Goal: Task Accomplishment & Management: Use online tool/utility

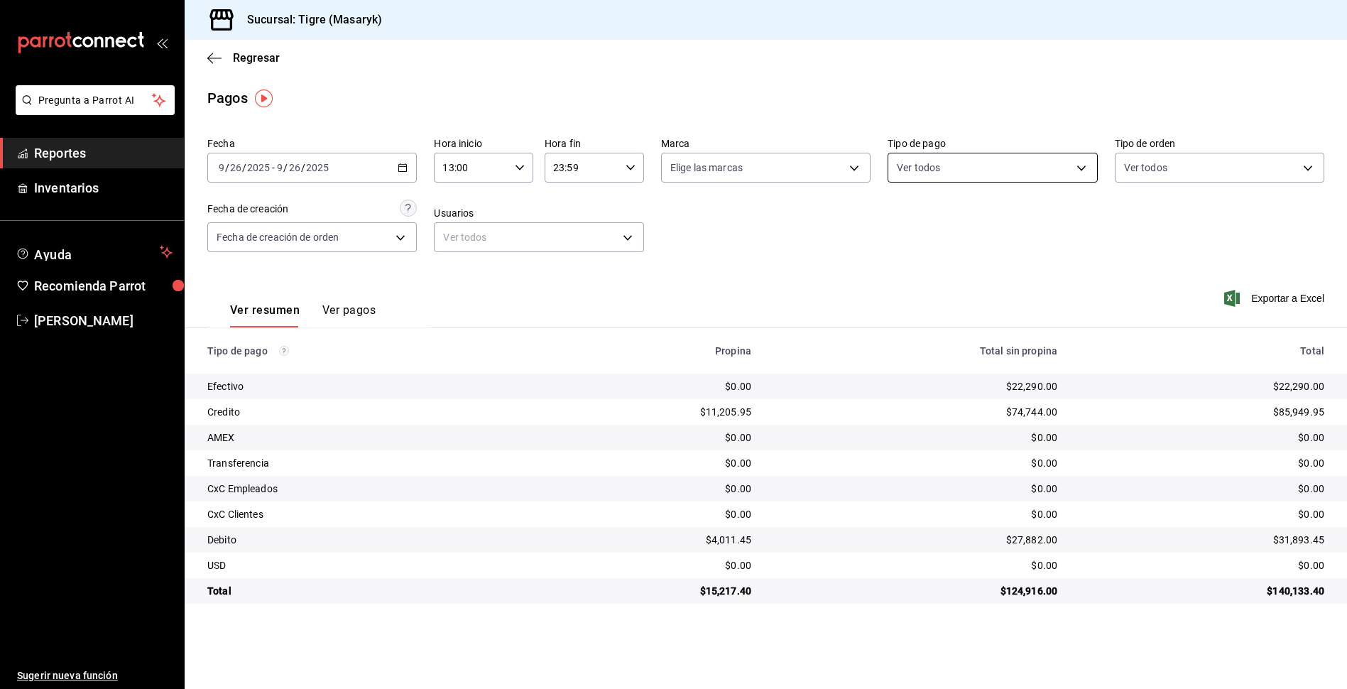
click at [1076, 167] on body "Pregunta a Parrot AI Reportes Inventarios Ayuda Recomienda Parrot Tigre Masaryk…" at bounding box center [673, 344] width 1347 height 689
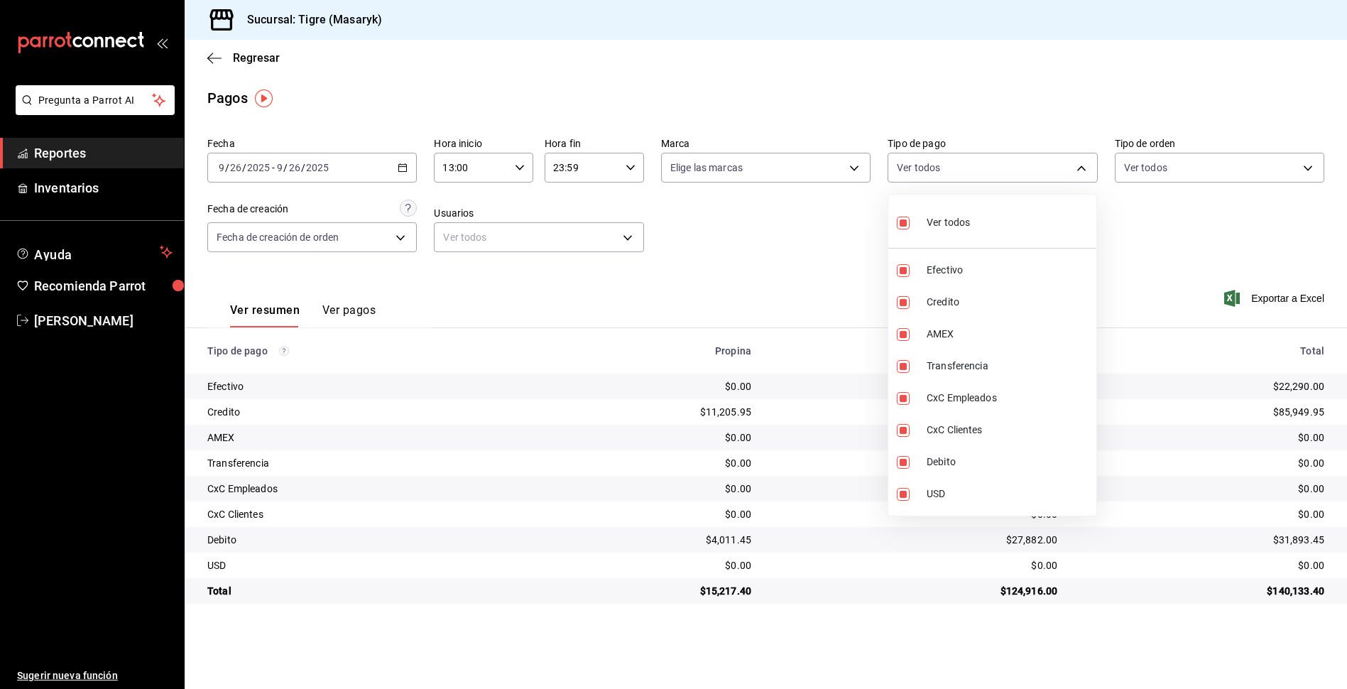
click at [904, 226] on input "checkbox" at bounding box center [902, 222] width 13 height 13
checkbox input "false"
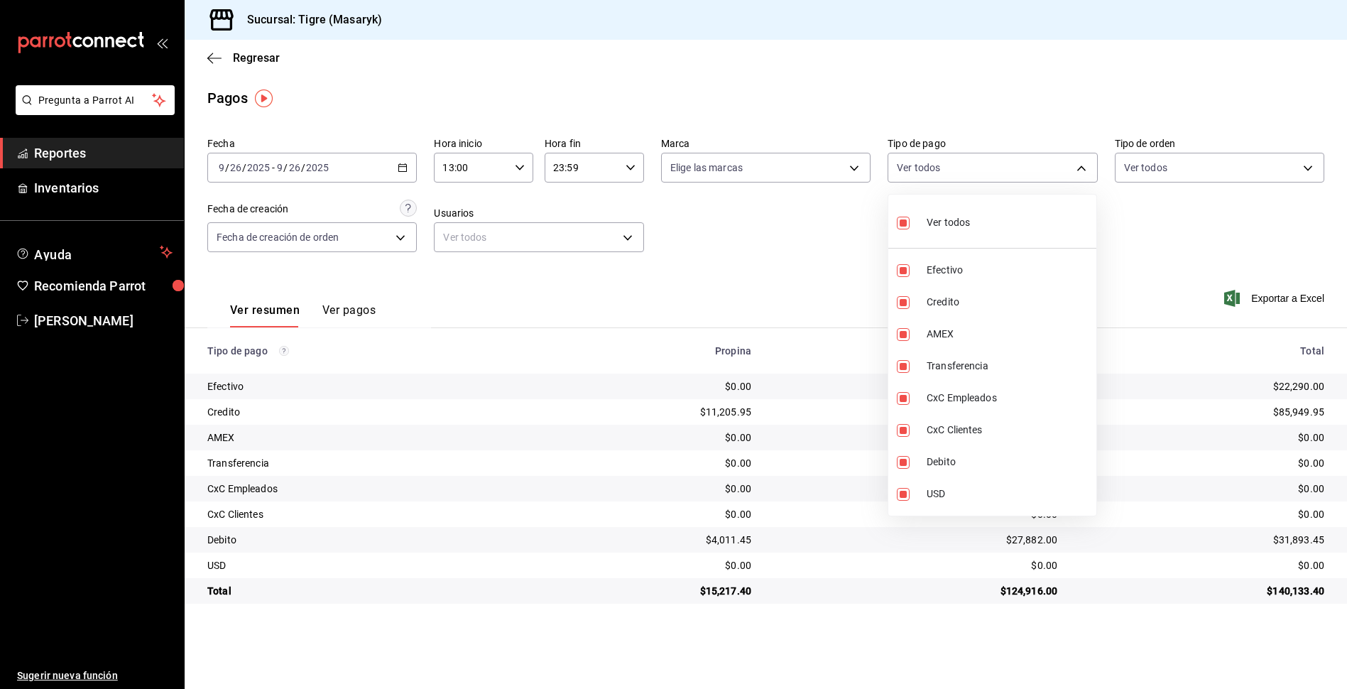
checkbox input "false"
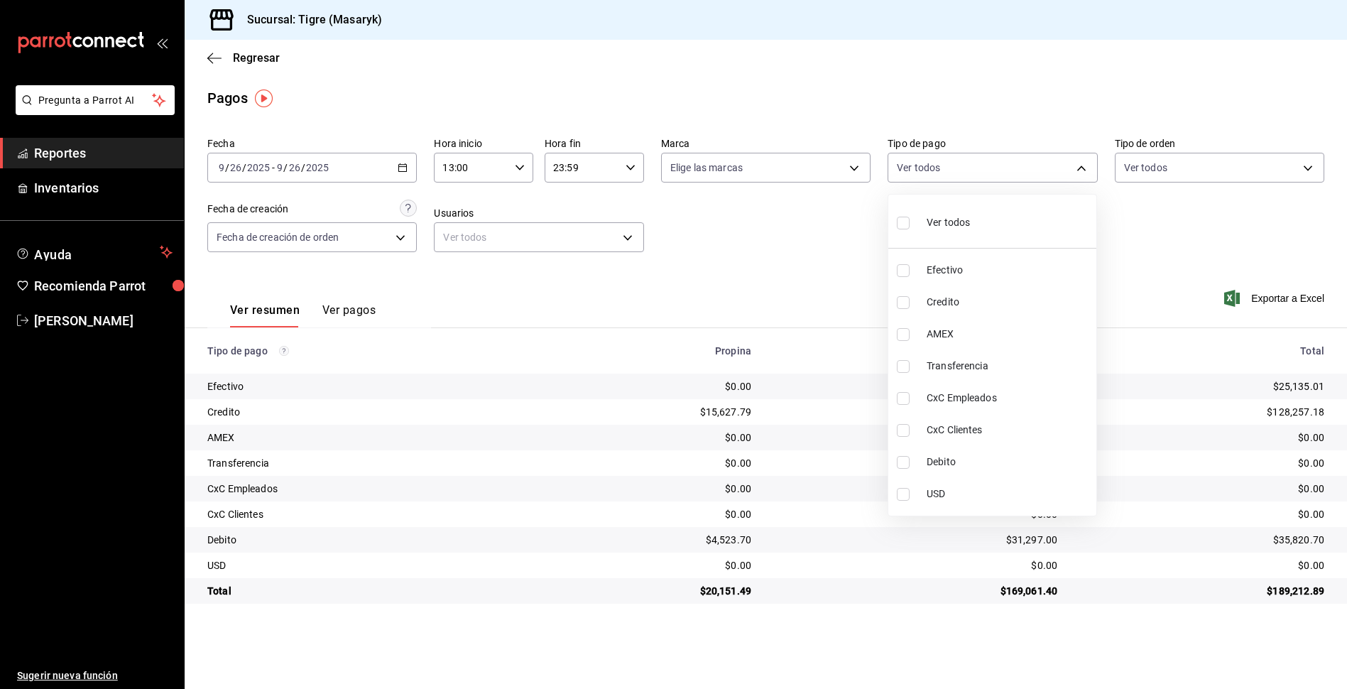
click at [910, 303] on label at bounding box center [905, 302] width 18 height 13
click at [909, 303] on input "checkbox" at bounding box center [902, 302] width 13 height 13
checkbox input "false"
click at [899, 465] on input "checkbox" at bounding box center [902, 462] width 13 height 13
checkbox input "true"
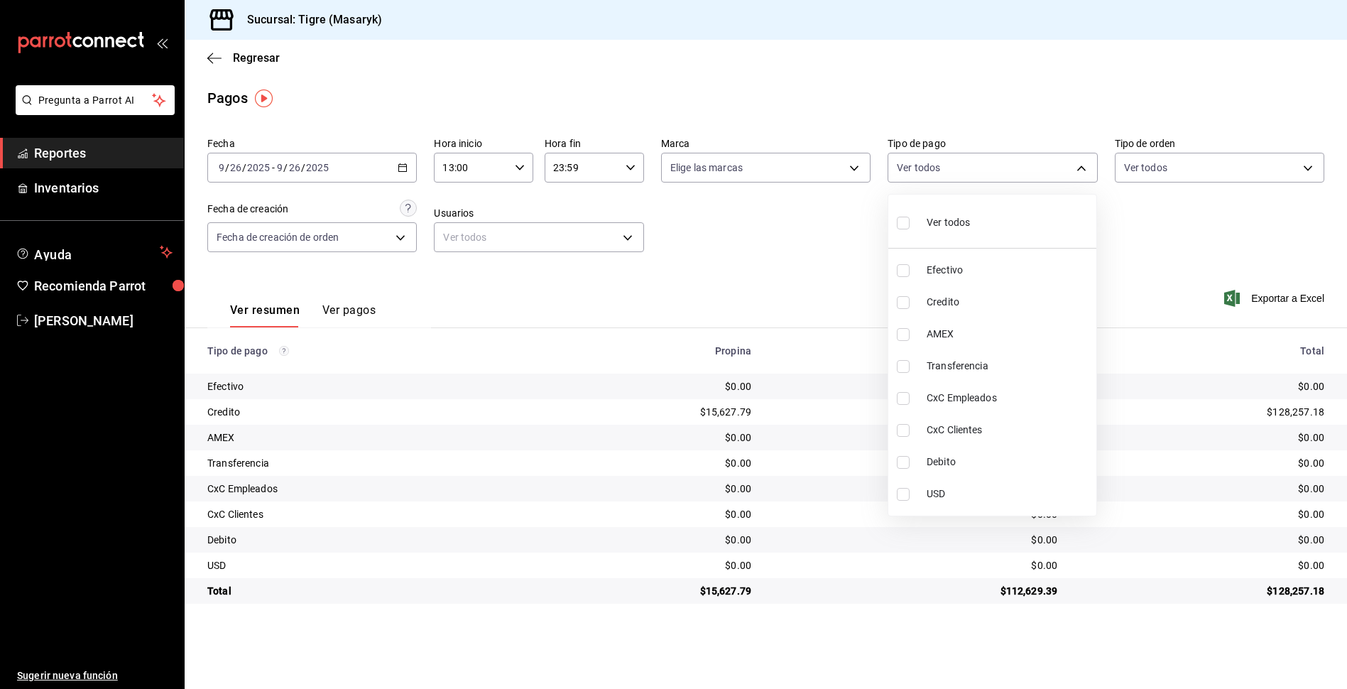
type input "a8f1af16-94e3-41ee-854d-4aaa38aa7ebf"
click at [908, 303] on input "checkbox" at bounding box center [902, 302] width 13 height 13
checkbox input "true"
type input "a8f1af16-94e3-41ee-854d-4aaa38aa7ebf,563f51c4-7c0d-43b6-837e-e895ac41548e"
click at [715, 237] on div at bounding box center [673, 344] width 1347 height 689
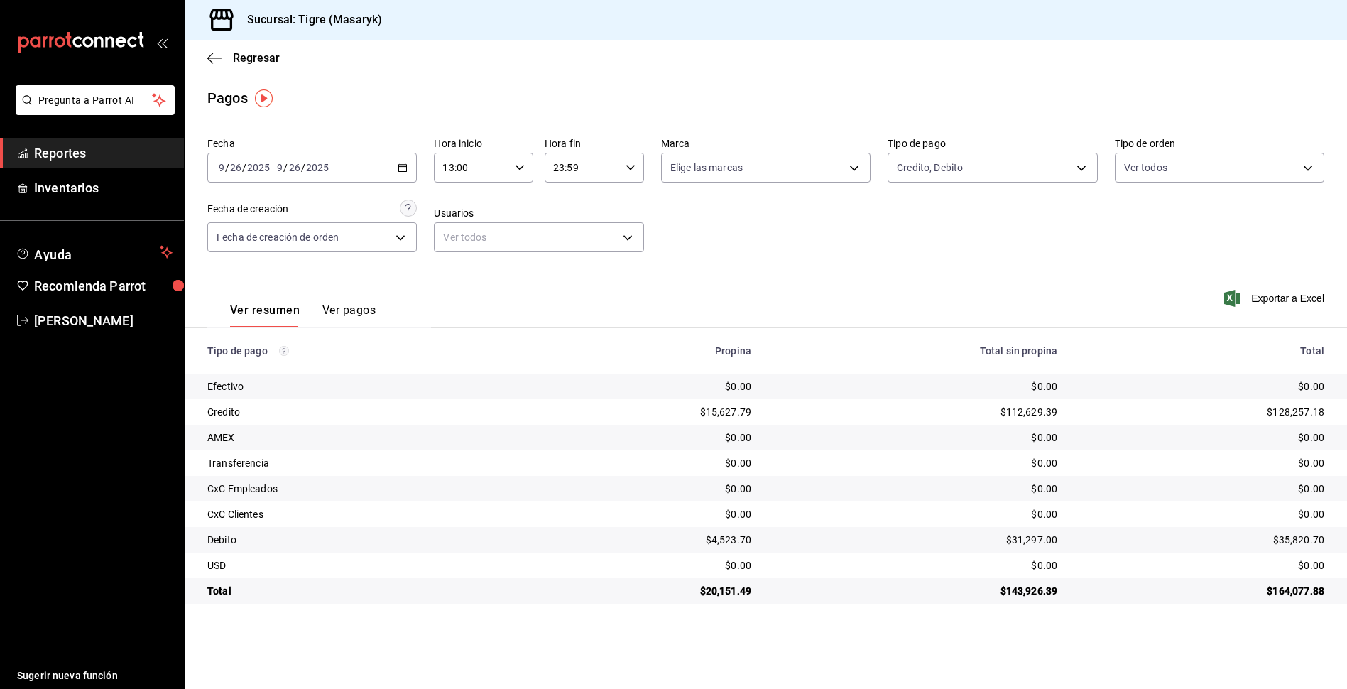
click at [1171, 264] on div "Fecha [DATE] [DATE] - [DATE] [DATE] Hora inicio 13:00 Hora inicio Hora fin 23:5…" at bounding box center [765, 200] width 1117 height 138
click at [519, 165] on icon "button" at bounding box center [520, 168] width 10 height 10
click at [459, 207] on span "13" at bounding box center [458, 203] width 27 height 11
click at [573, 179] on div at bounding box center [673, 344] width 1347 height 689
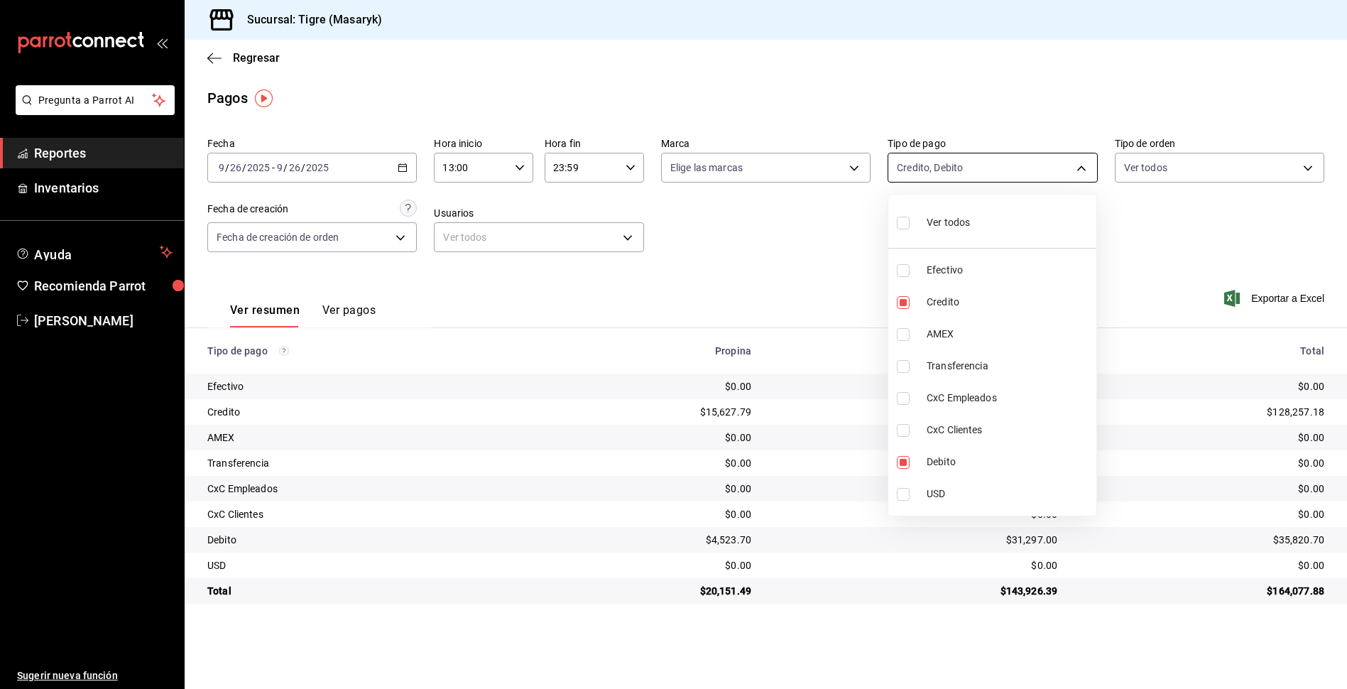
click at [1075, 166] on body "Pregunta a Parrot AI Reportes Inventarios Ayuda Recomienda Parrot Tigre Masaryk…" at bounding box center [673, 344] width 1347 height 689
click at [901, 219] on input "checkbox" at bounding box center [902, 222] width 13 height 13
checkbox input "true"
type input "68cfb1b9-f6b2-44be-9d19-cf144159f8e2,563f51c4-7c0d-43b6-837e-e895ac41548e,d9472…"
checkbox input "true"
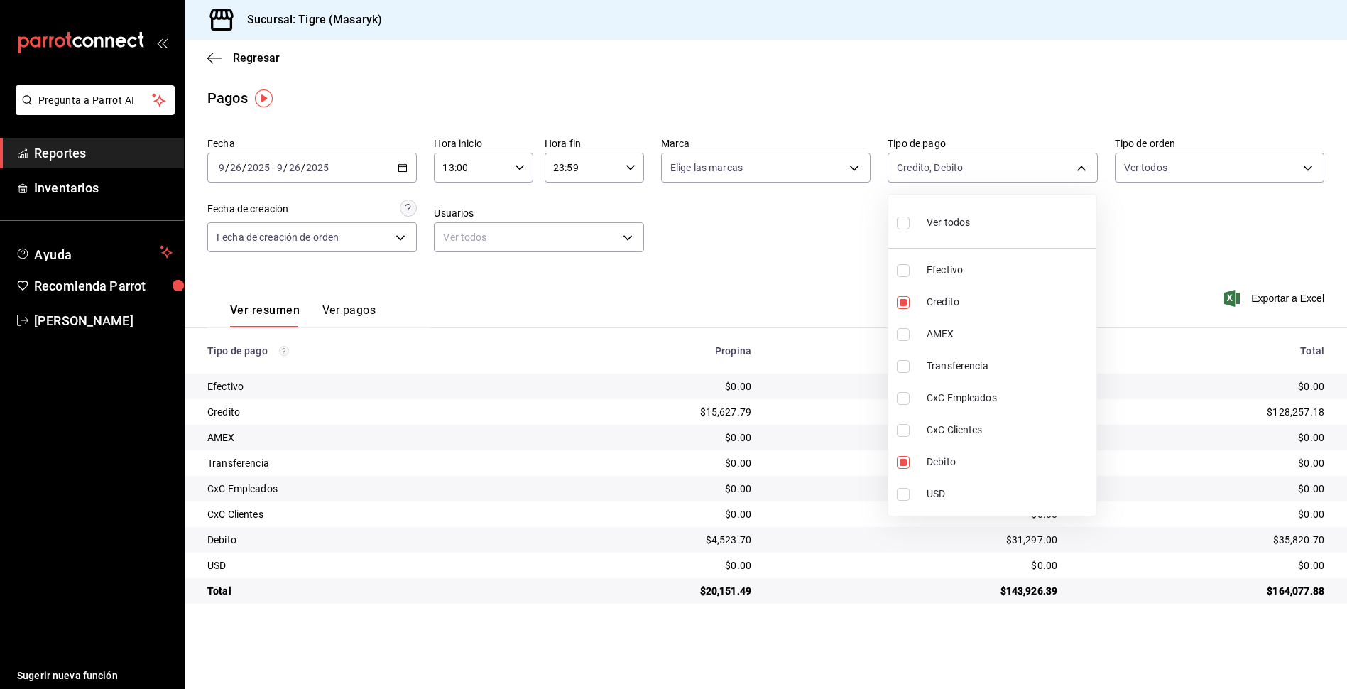
checkbox input "true"
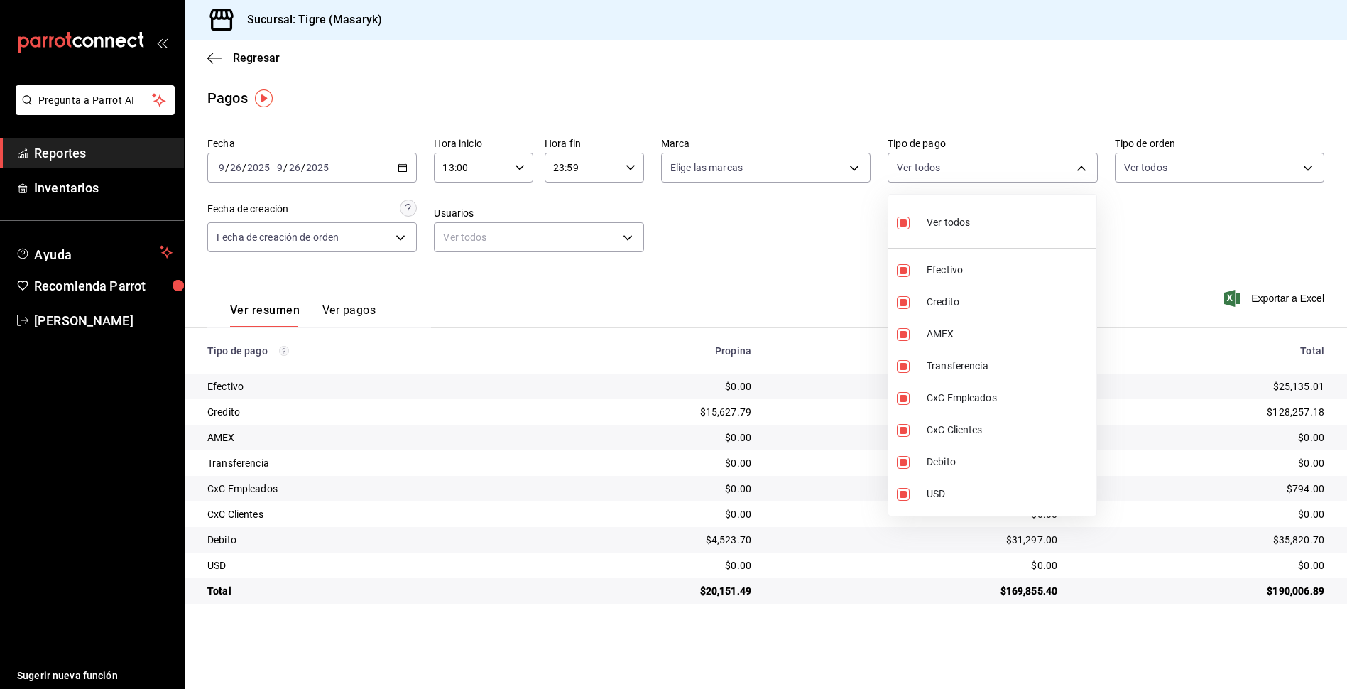
click at [1207, 273] on div at bounding box center [673, 344] width 1347 height 689
